Goal: Task Accomplishment & Management: Use online tool/utility

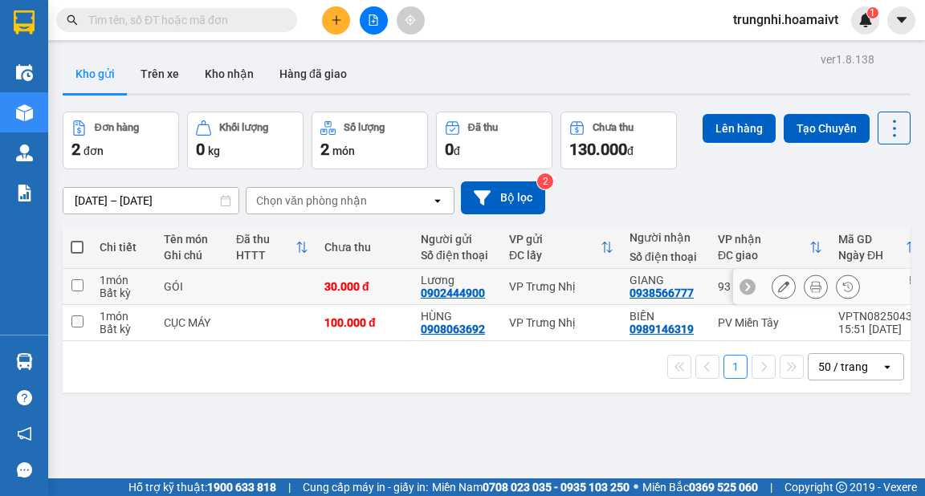
scroll to position [74, 0]
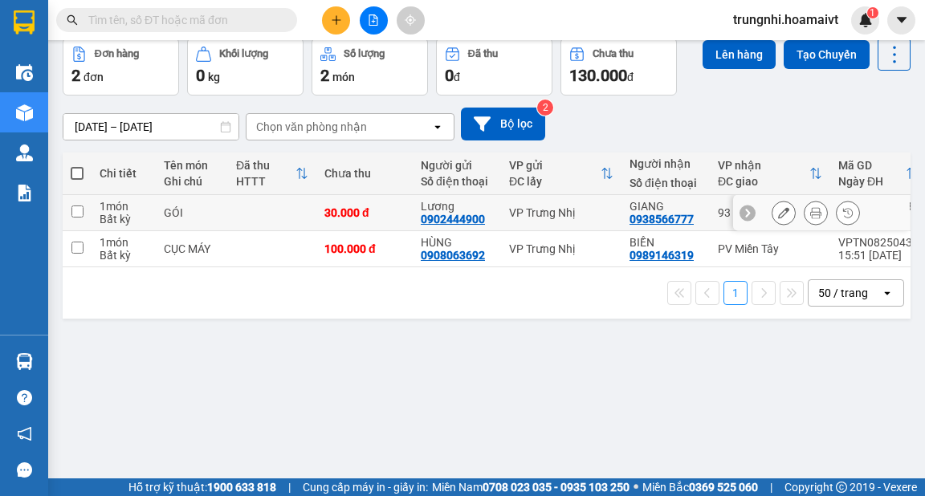
click at [81, 209] on input "checkbox" at bounding box center [77, 211] width 12 height 12
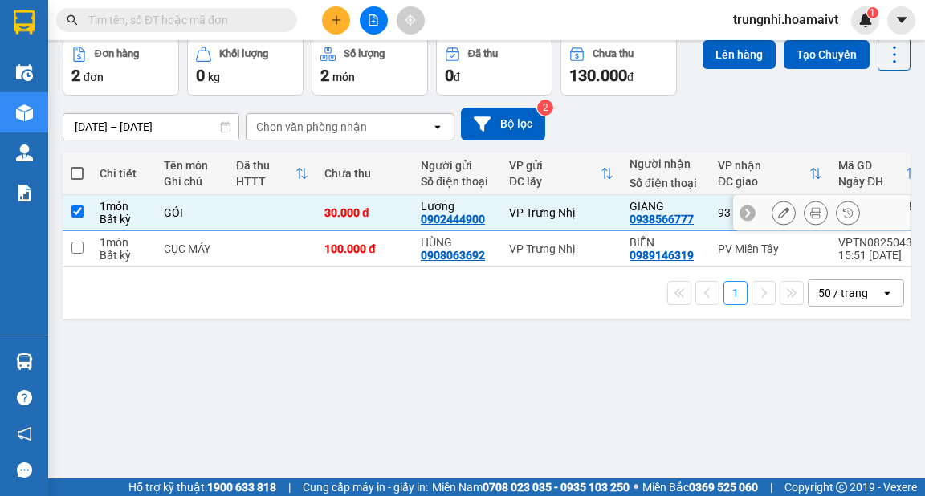
click at [75, 211] on input "checkbox" at bounding box center [77, 211] width 12 height 12
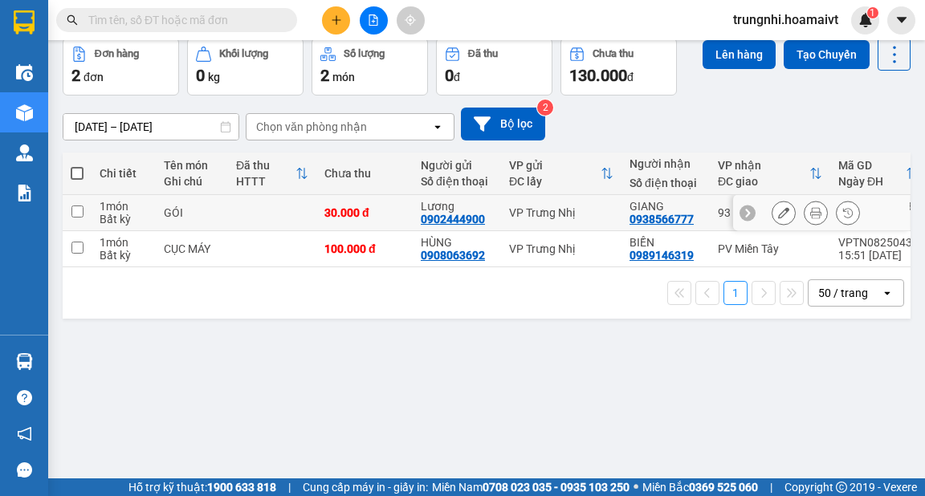
click at [83, 212] on td at bounding box center [77, 213] width 29 height 36
checkbox input "true"
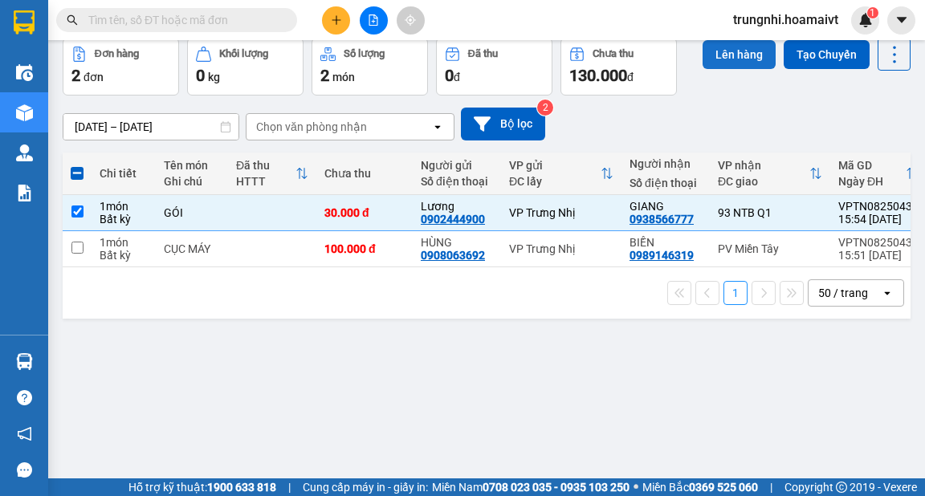
click at [731, 52] on button "Lên hàng" at bounding box center [738, 54] width 73 height 29
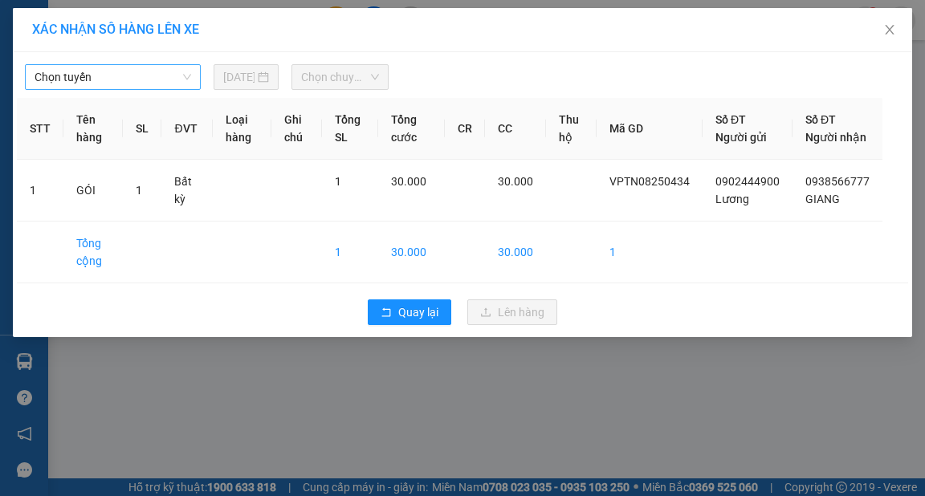
click at [156, 80] on span "Chọn tuyến" at bounding box center [113, 77] width 157 height 24
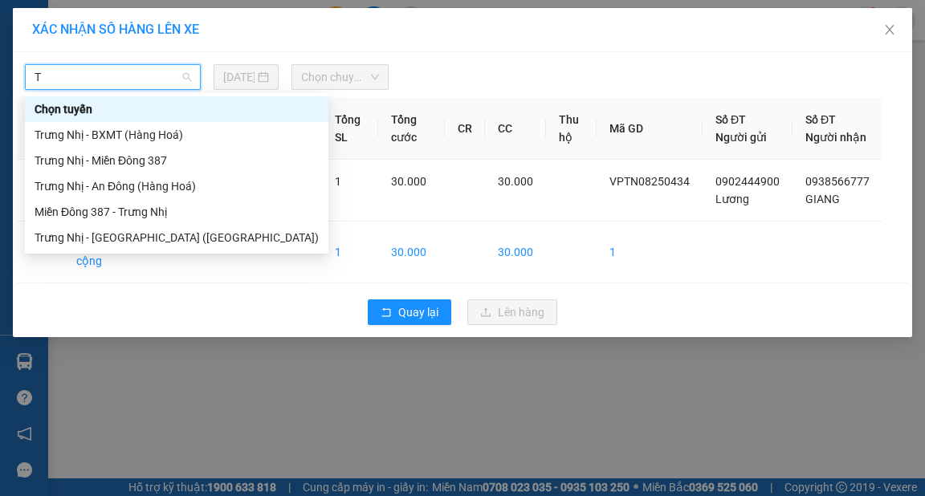
type input "TR"
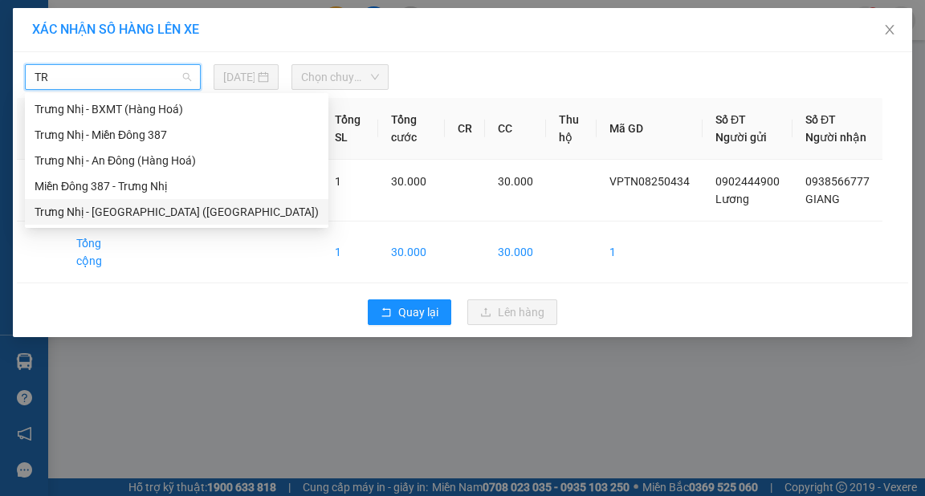
click at [141, 212] on div "Trưng Nhị - [GEOGRAPHIC_DATA] ([GEOGRAPHIC_DATA])" at bounding box center [177, 212] width 284 height 18
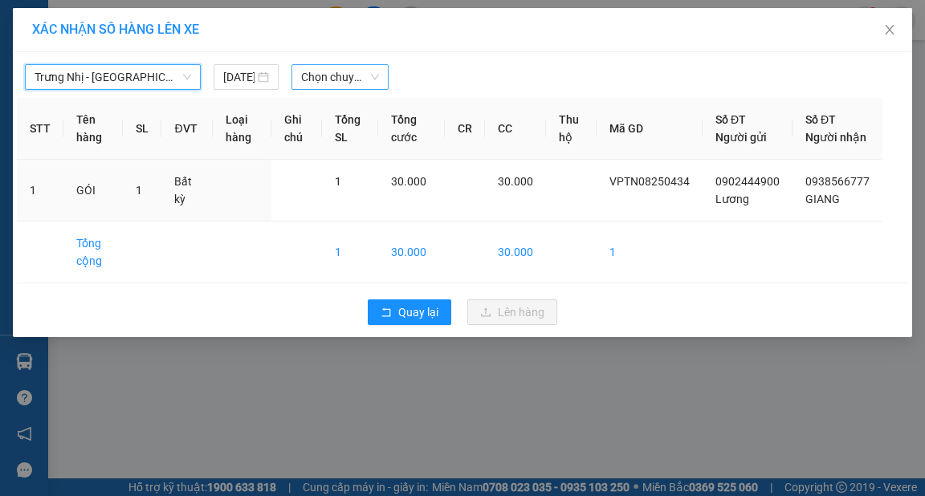
click at [332, 76] on span "Chọn chuyến" at bounding box center [340, 77] width 78 height 24
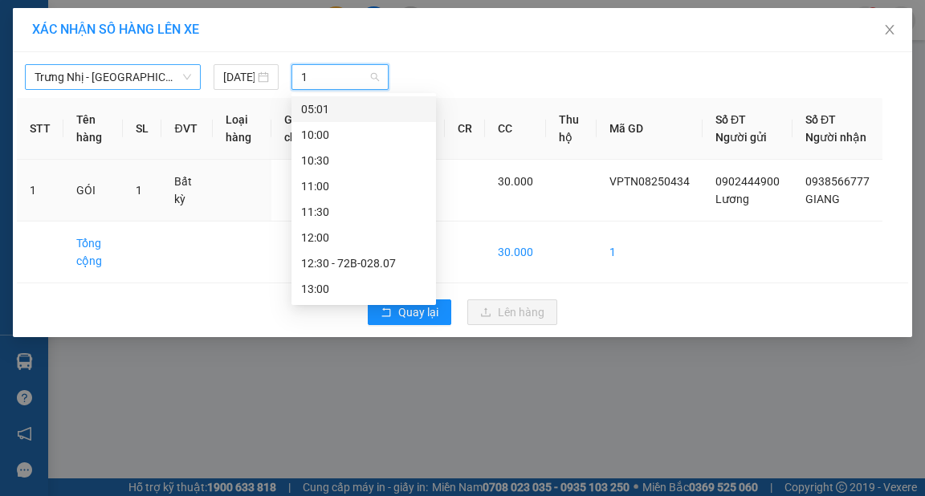
type input "16"
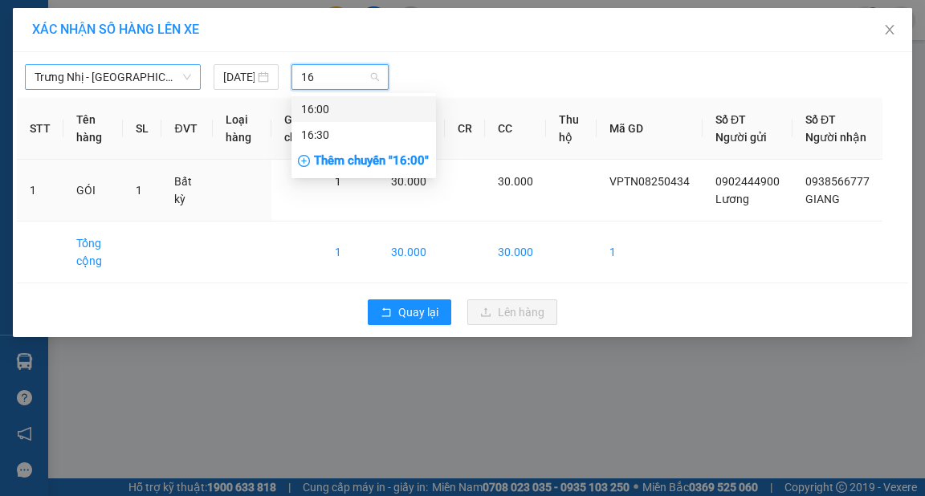
click at [368, 105] on div "16:00" at bounding box center [363, 109] width 125 height 18
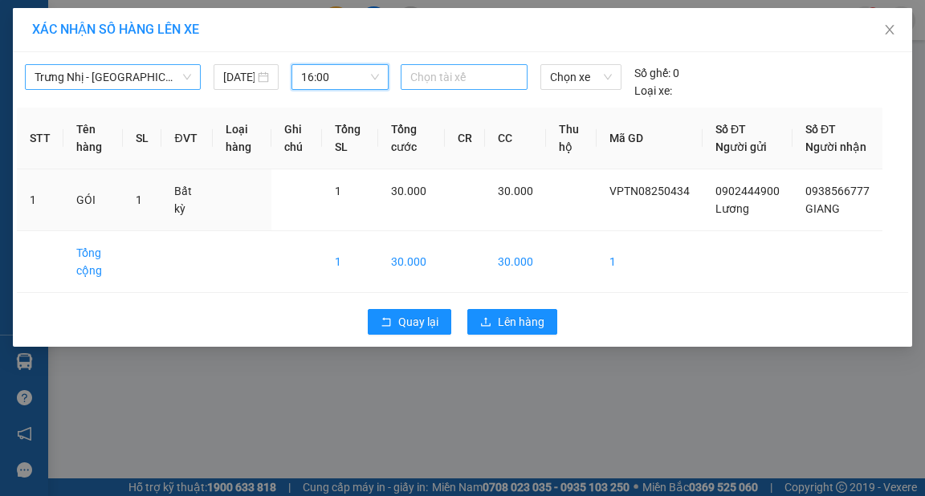
click at [458, 73] on div at bounding box center [464, 76] width 119 height 19
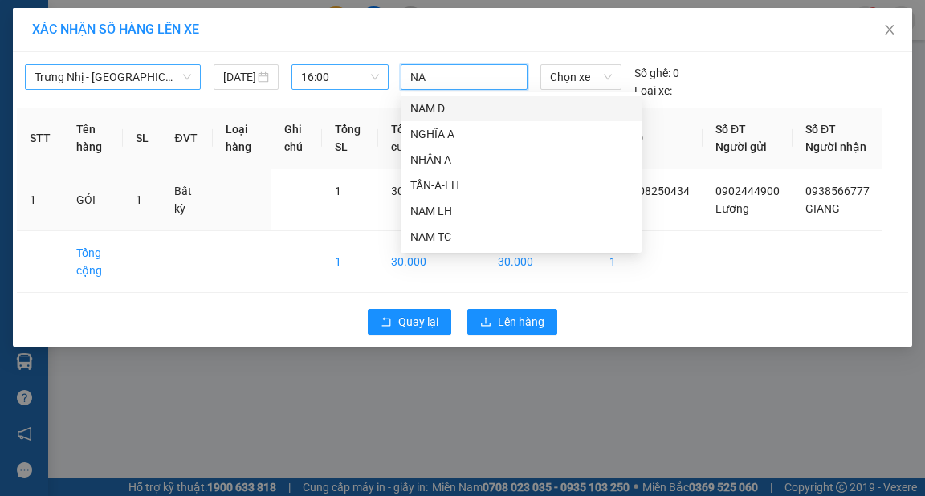
type input "NAM"
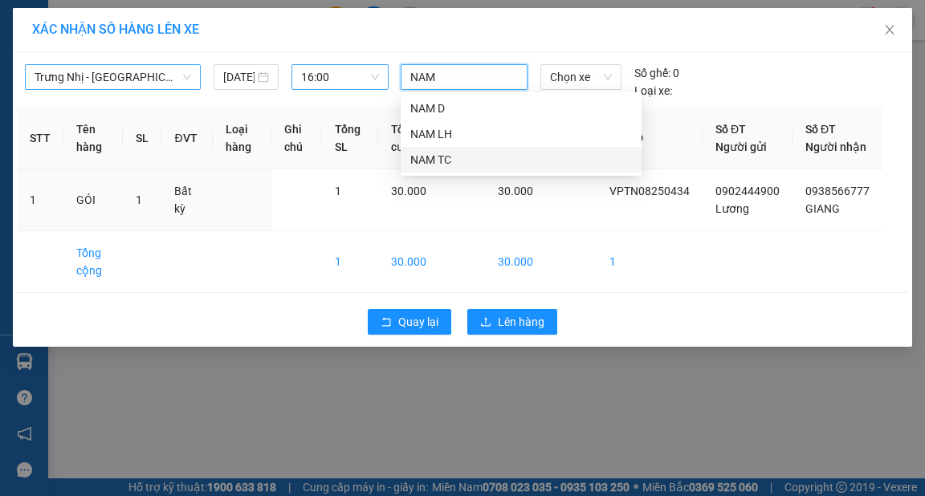
click at [424, 157] on div "NAM TC" at bounding box center [521, 160] width 222 height 18
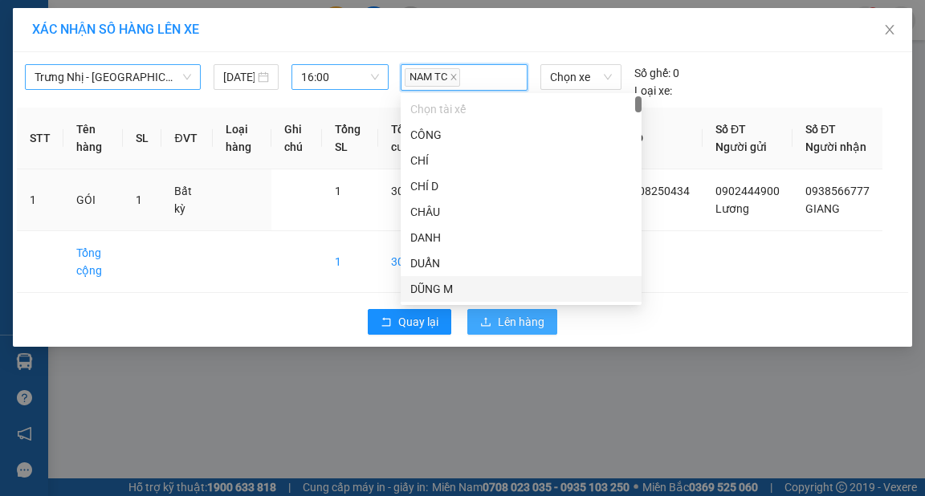
click at [536, 331] on span "Lên hàng" at bounding box center [521, 322] width 47 height 18
